Goal: Find specific page/section: Find specific page/section

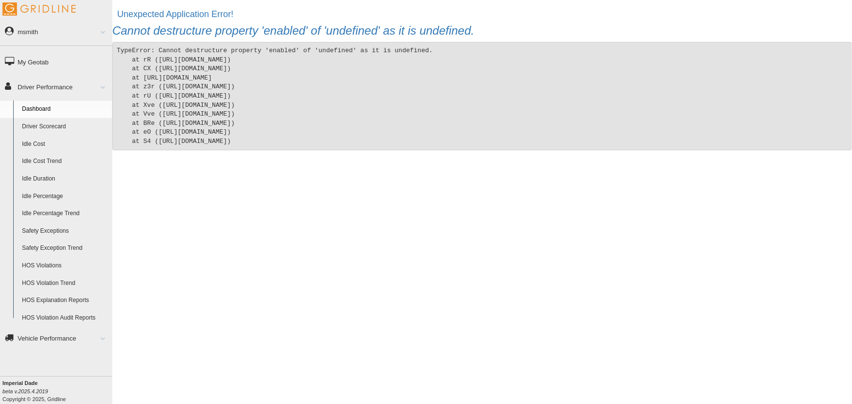
click at [45, 36] on link "msmith" at bounding box center [56, 32] width 112 height 22
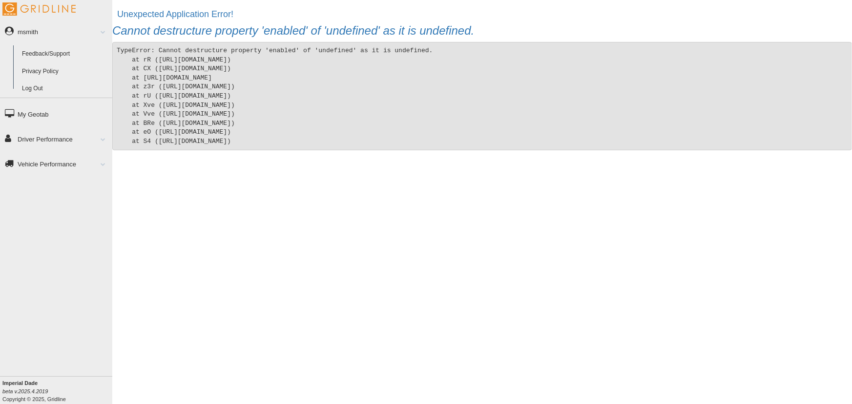
click at [47, 83] on link "Log Out" at bounding box center [65, 89] width 95 height 18
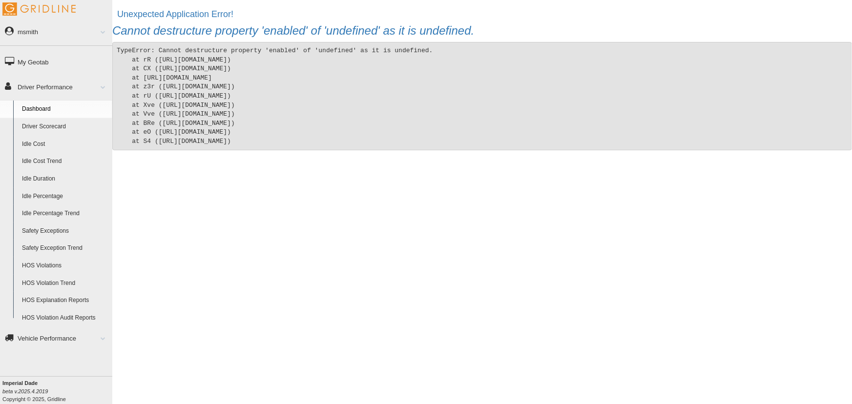
click at [52, 146] on link "Idle Cost" at bounding box center [65, 145] width 95 height 18
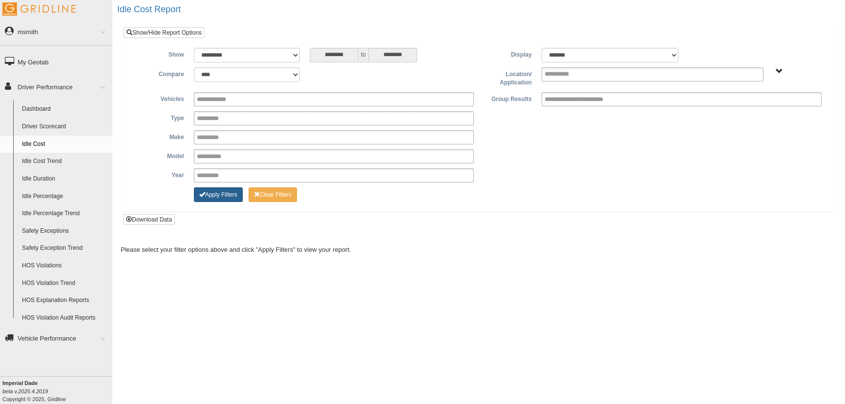
click at [214, 190] on button "Apply Filters" at bounding box center [218, 194] width 49 height 15
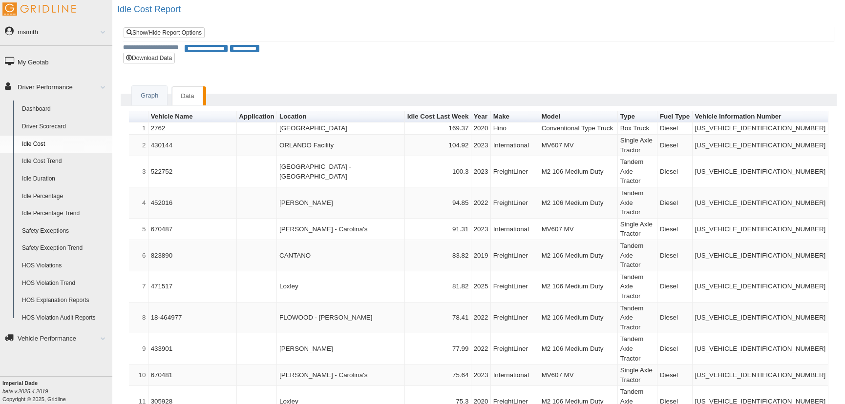
click at [59, 123] on link "Driver Scorecard" at bounding box center [65, 127] width 95 height 18
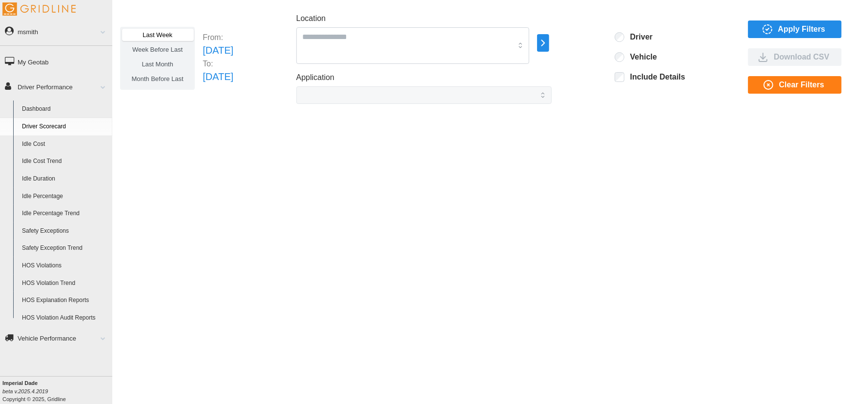
click at [49, 107] on link "Dashboard" at bounding box center [65, 110] width 95 height 18
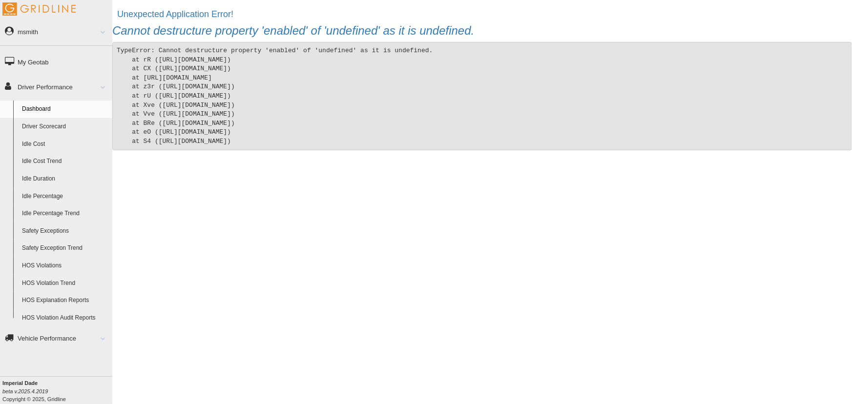
click at [49, 123] on link "Driver Scorecard" at bounding box center [65, 127] width 95 height 18
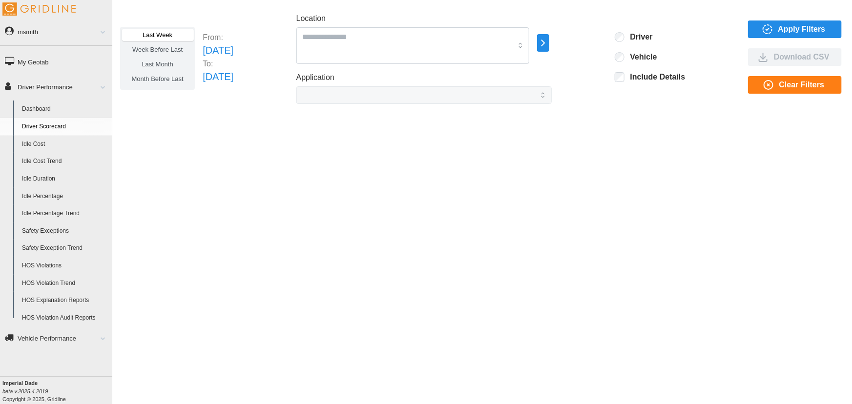
click at [791, 28] on span "Apply Filters" at bounding box center [801, 29] width 47 height 17
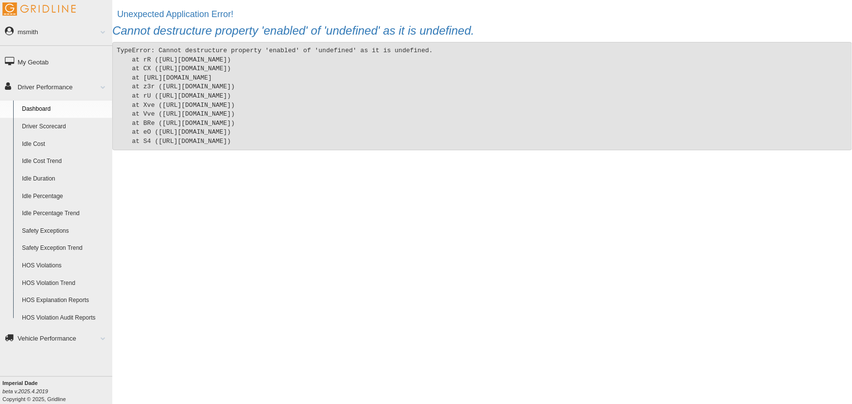
click at [56, 123] on link "Driver Scorecard" at bounding box center [65, 127] width 95 height 18
